Goal: Find contact information: Find contact information

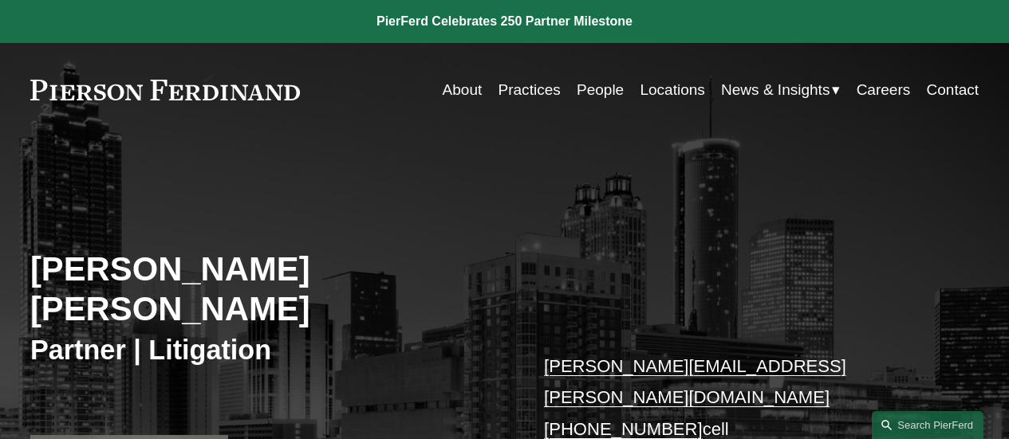
scroll to position [131, 0]
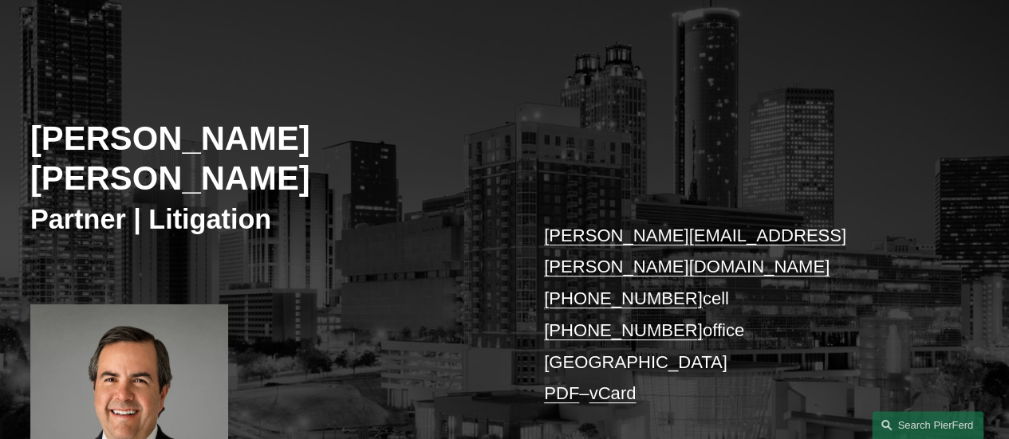
click at [636, 384] on link "vCard" at bounding box center [611, 394] width 47 height 20
click at [627, 384] on link "vCard" at bounding box center [611, 394] width 47 height 20
click at [628, 384] on link "vCard" at bounding box center [611, 394] width 47 height 20
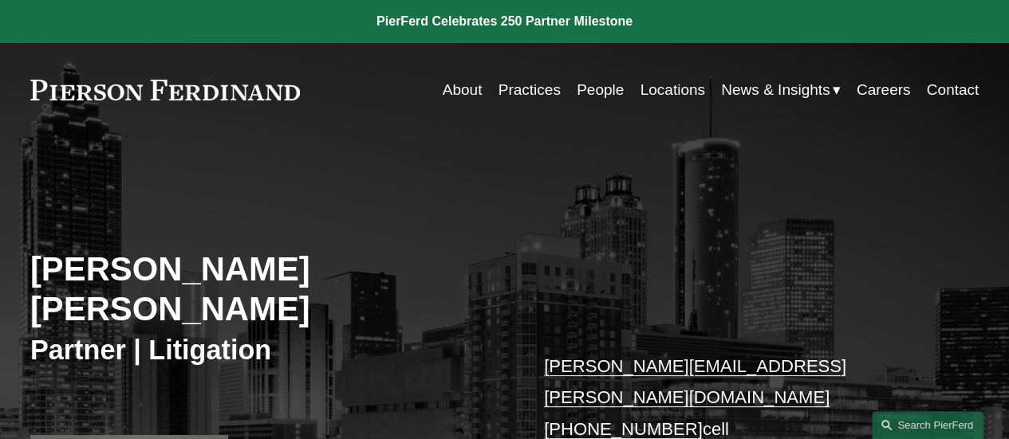
click at [585, 85] on link "People" at bounding box center [599, 90] width 47 height 30
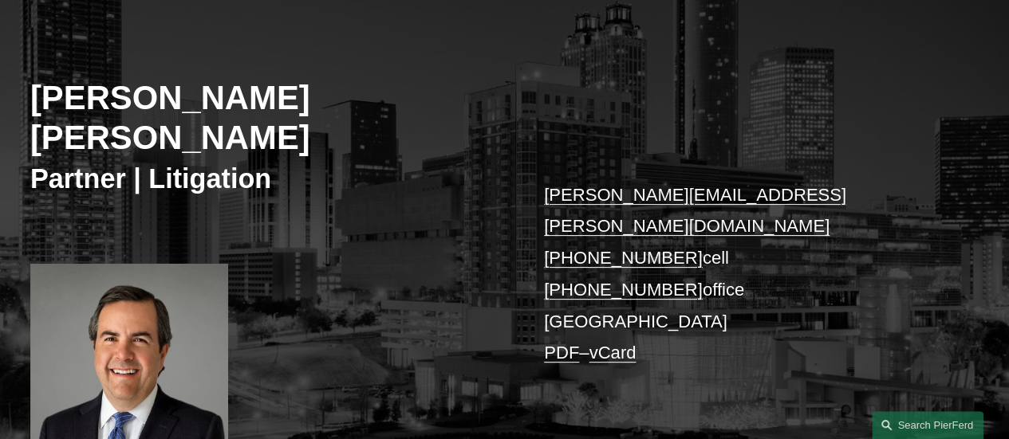
scroll to position [181, 0]
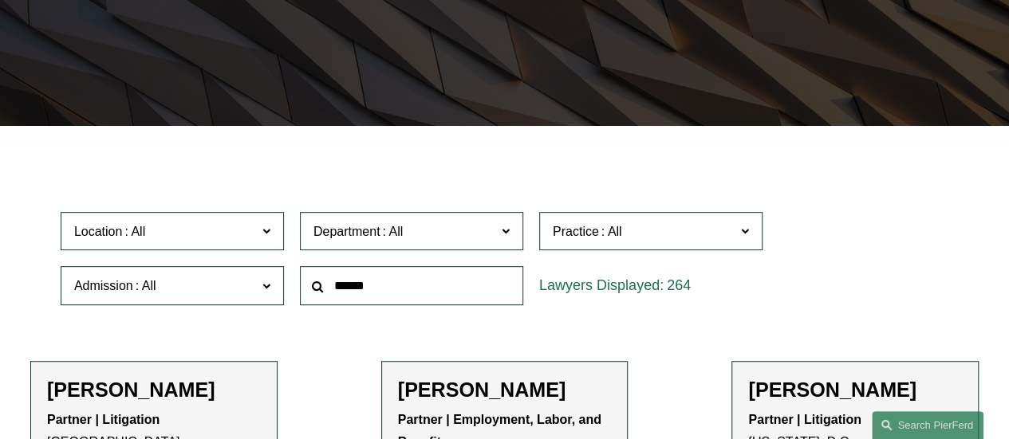
scroll to position [247, 0]
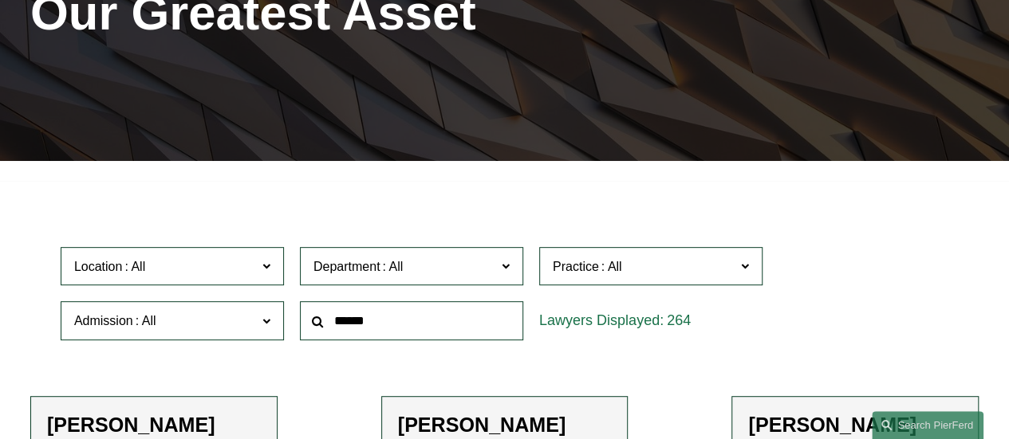
click at [419, 321] on input "text" at bounding box center [411, 320] width 223 height 39
type input "*****"
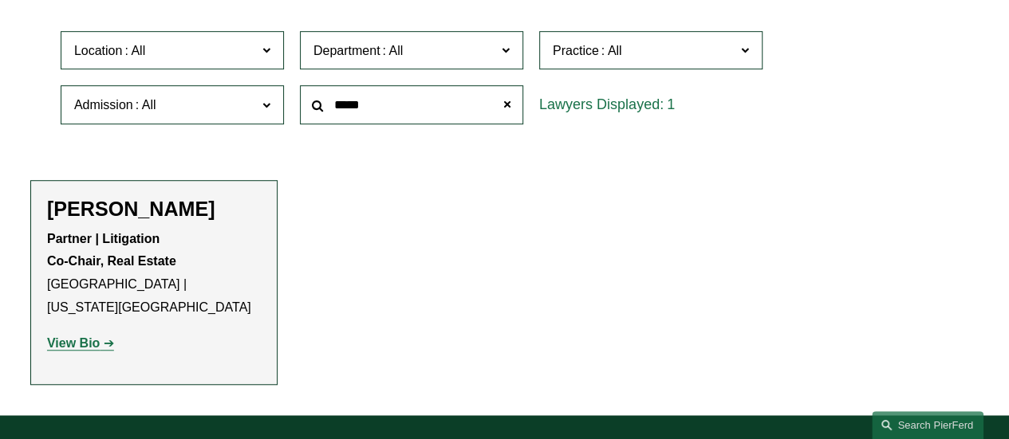
scroll to position [486, 0]
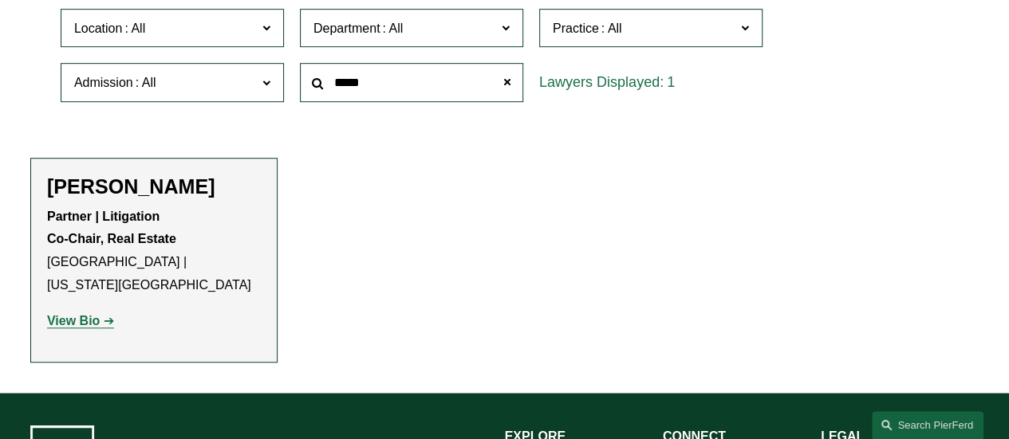
click at [83, 314] on strong "View Bio" at bounding box center [73, 321] width 53 height 14
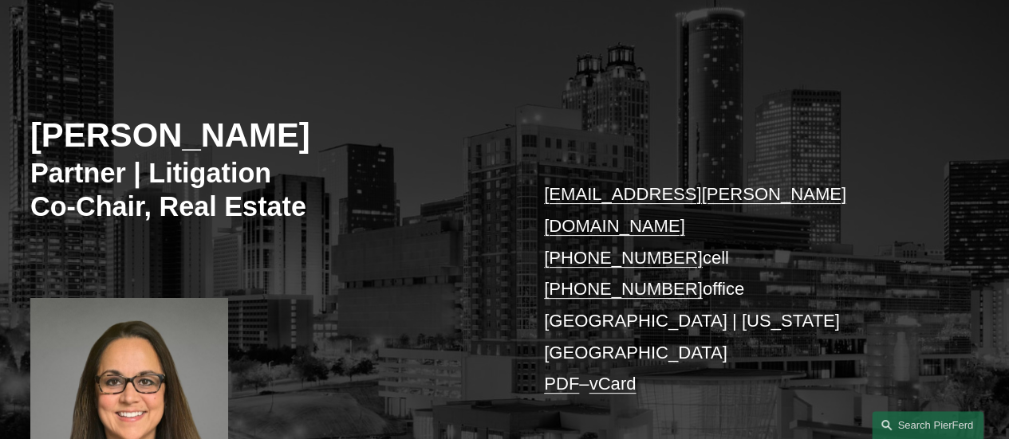
scroll to position [136, 0]
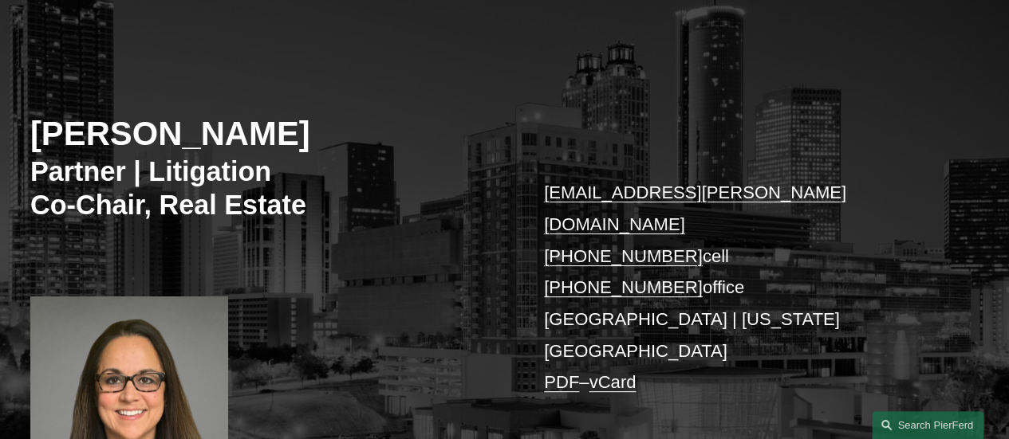
click at [624, 372] on link "vCard" at bounding box center [611, 382] width 47 height 20
